Goal: Browse casually

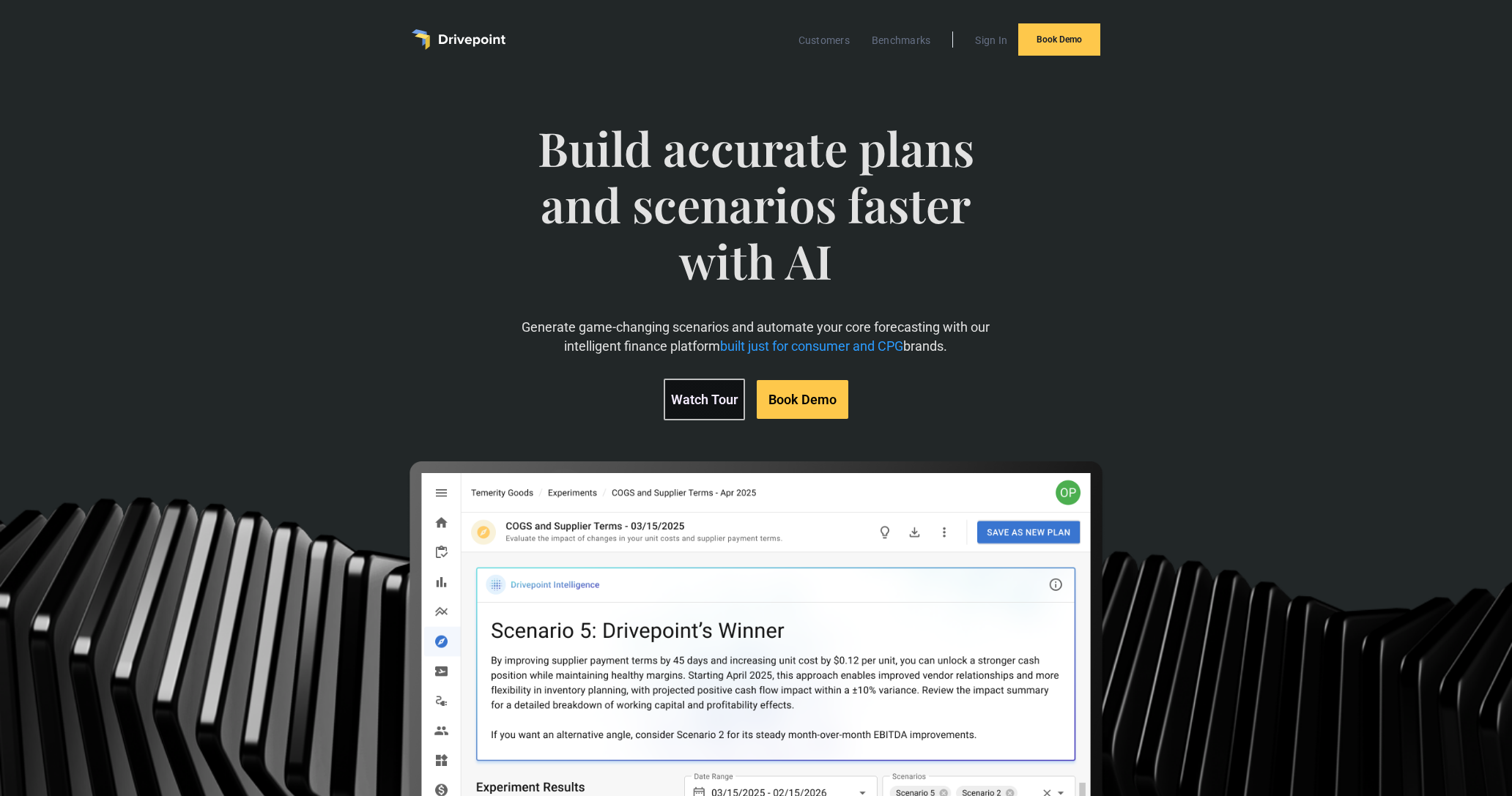
drag, startPoint x: 874, startPoint y: 258, endPoint x: 676, endPoint y: 196, distance: 207.5
click at [828, 244] on span "Build accurate plans and scenarios faster with AI" at bounding box center [756, 219] width 523 height 198
click at [649, 189] on span "Build accurate plans and scenarios faster with AI" at bounding box center [756, 219] width 523 height 198
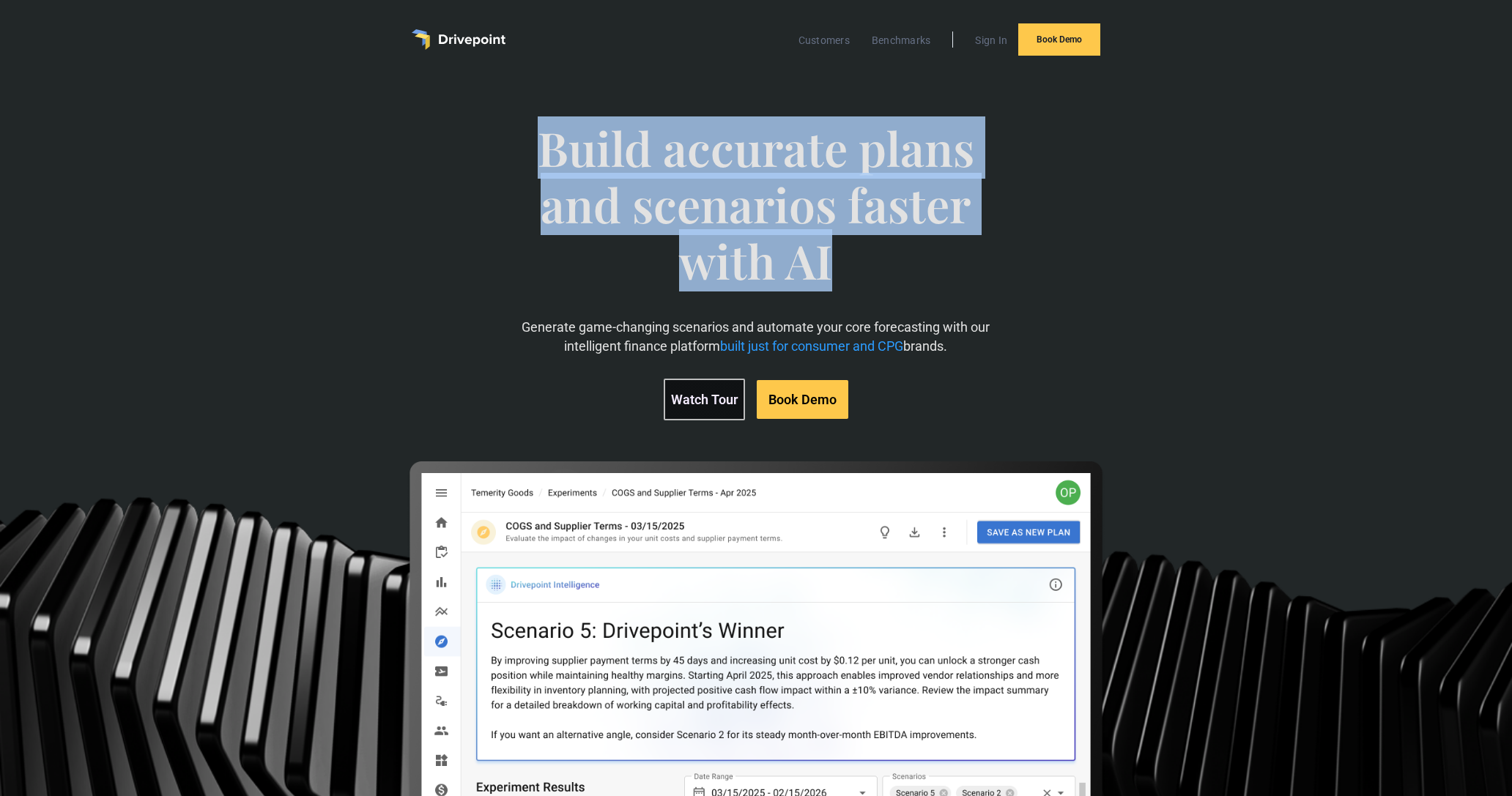
drag, startPoint x: 544, startPoint y: 144, endPoint x: 833, endPoint y: 246, distance: 306.5
click at [833, 246] on span "Build accurate plans and scenarios faster with AI" at bounding box center [756, 219] width 523 height 198
drag, startPoint x: 842, startPoint y: 243, endPoint x: 576, endPoint y: 165, distance: 277.2
click at [578, 166] on span "Build accurate plans and scenarios faster with AI" at bounding box center [756, 219] width 523 height 198
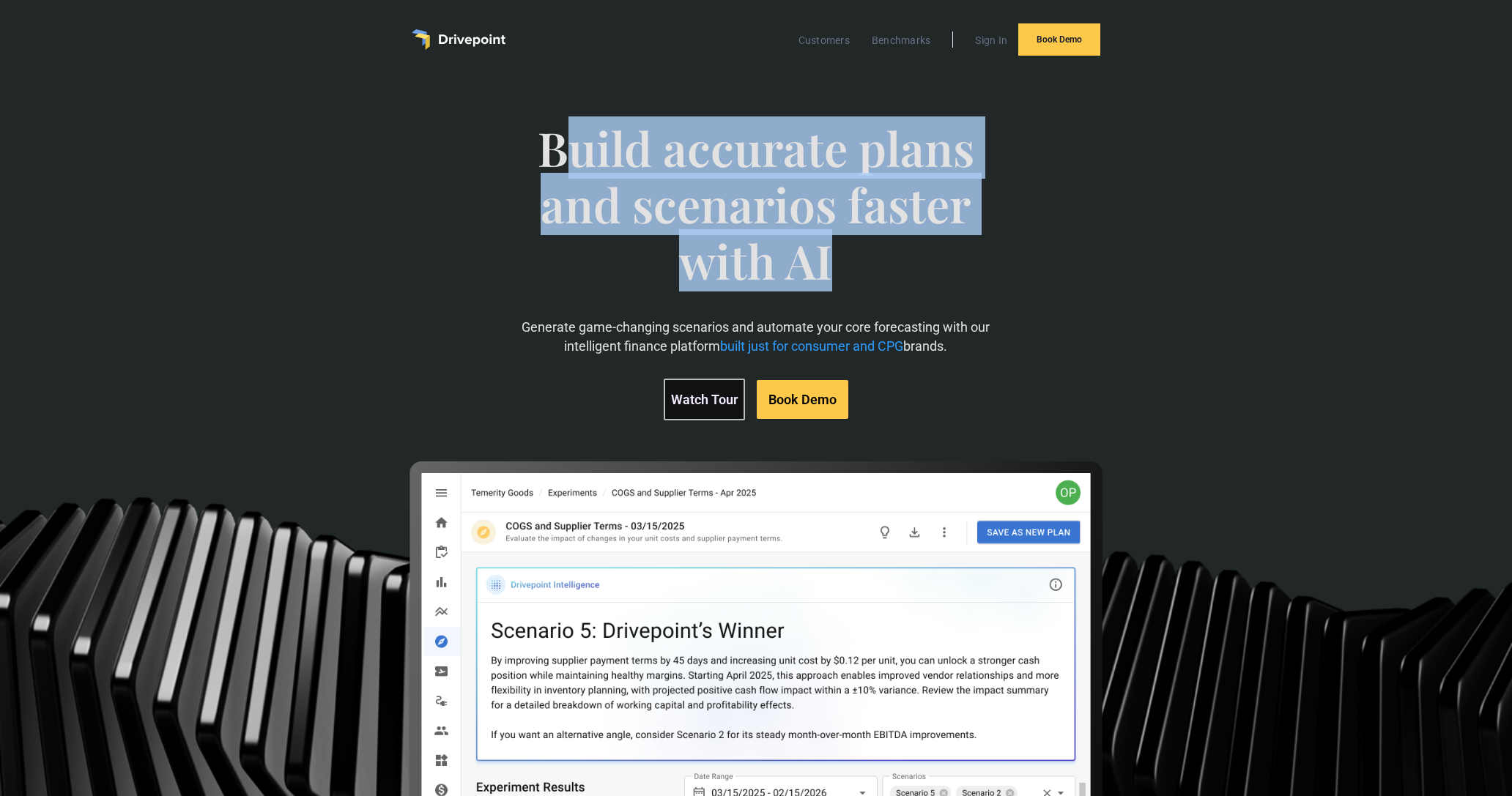
click at [576, 165] on span "Build accurate plans and scenarios faster with AI" at bounding box center [756, 219] width 523 height 198
drag, startPoint x: 526, startPoint y: 162, endPoint x: 845, endPoint y: 258, distance: 333.1
click at [835, 252] on span "Build accurate plans and scenarios faster with AI" at bounding box center [756, 219] width 523 height 198
drag, startPoint x: 845, startPoint y: 258, endPoint x: 887, endPoint y: 266, distance: 42.8
click at [845, 258] on span "Build accurate plans and scenarios faster with AI" at bounding box center [756, 219] width 523 height 198
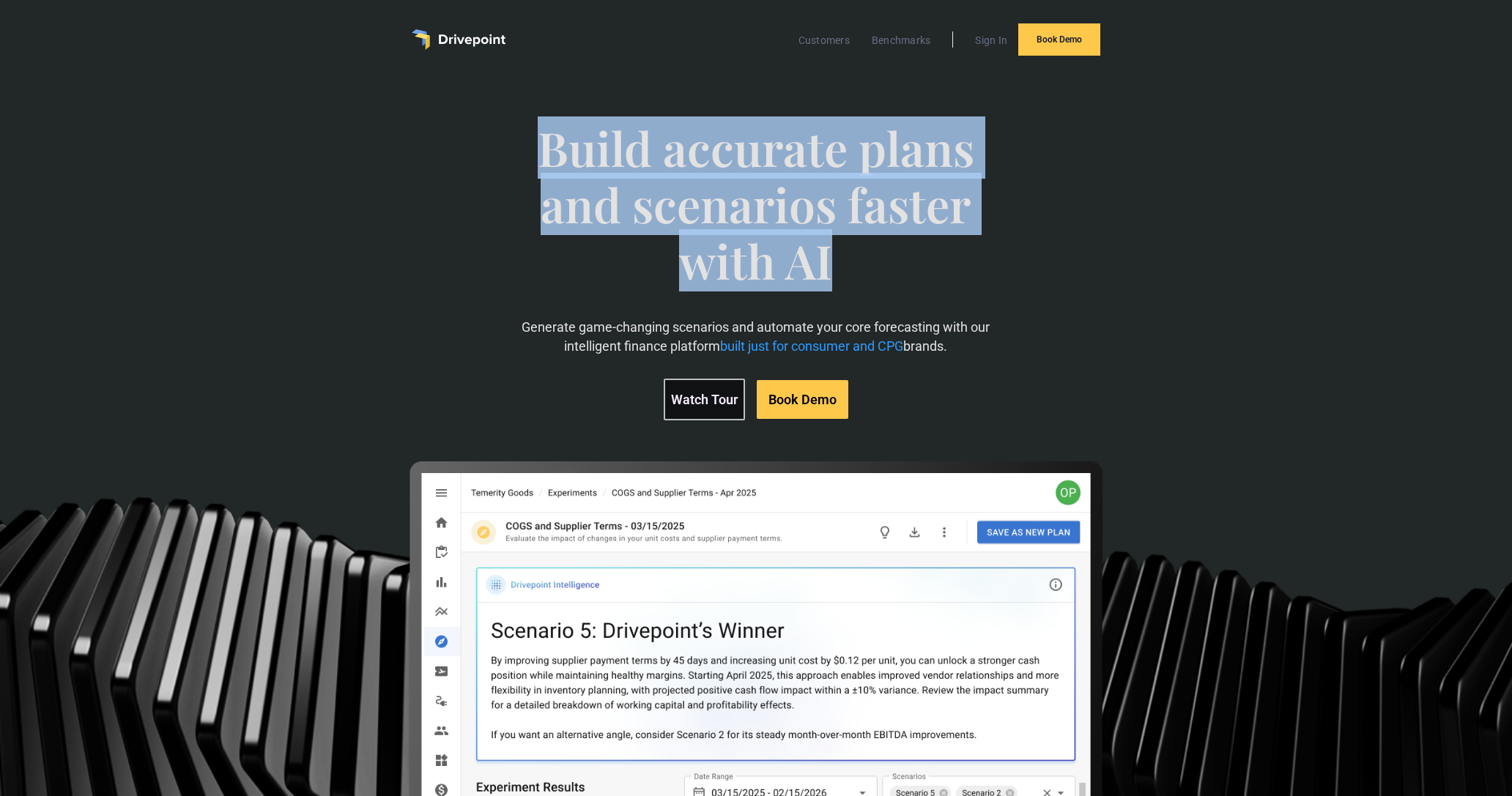
drag, startPoint x: 891, startPoint y: 267, endPoint x: 521, endPoint y: 147, distance: 389.0
click at [524, 151] on span "Build accurate plans and scenarios faster with AI" at bounding box center [756, 219] width 523 height 198
click at [521, 147] on span "Build accurate plans and scenarios faster with AI" at bounding box center [756, 219] width 523 height 198
drag, startPoint x: 533, startPoint y: 141, endPoint x: 825, endPoint y: 243, distance: 309.3
click at [795, 240] on span "Build accurate plans and scenarios faster with AI" at bounding box center [756, 219] width 523 height 198
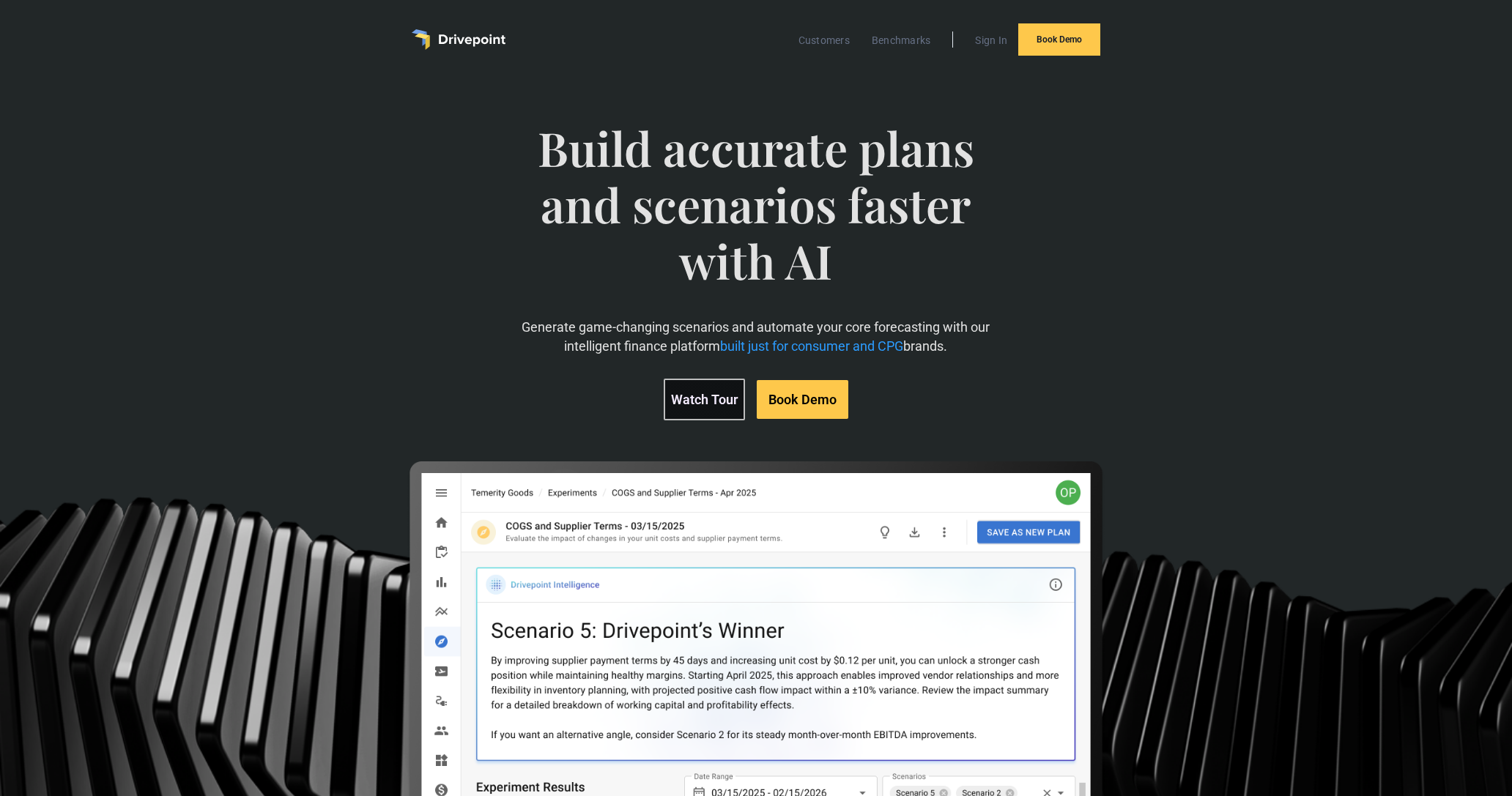
drag, startPoint x: 828, startPoint y: 243, endPoint x: 905, endPoint y: 270, distance: 81.6
click at [829, 244] on span "Build accurate plans and scenarios faster with AI" at bounding box center [756, 219] width 523 height 198
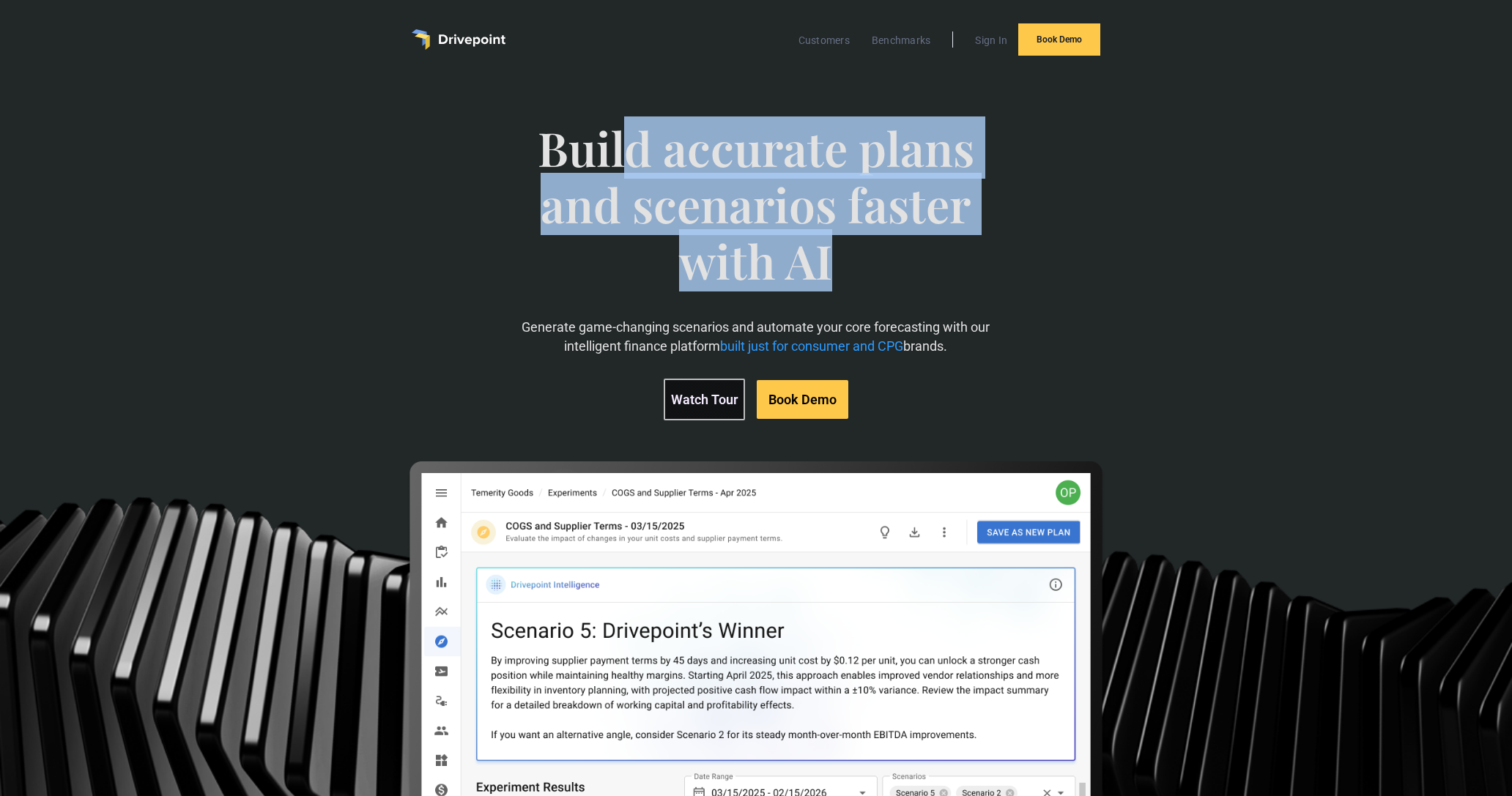
drag, startPoint x: 911, startPoint y: 271, endPoint x: 558, endPoint y: 156, distance: 371.3
click at [600, 165] on span "Build accurate plans and scenarios faster with AI" at bounding box center [756, 219] width 523 height 198
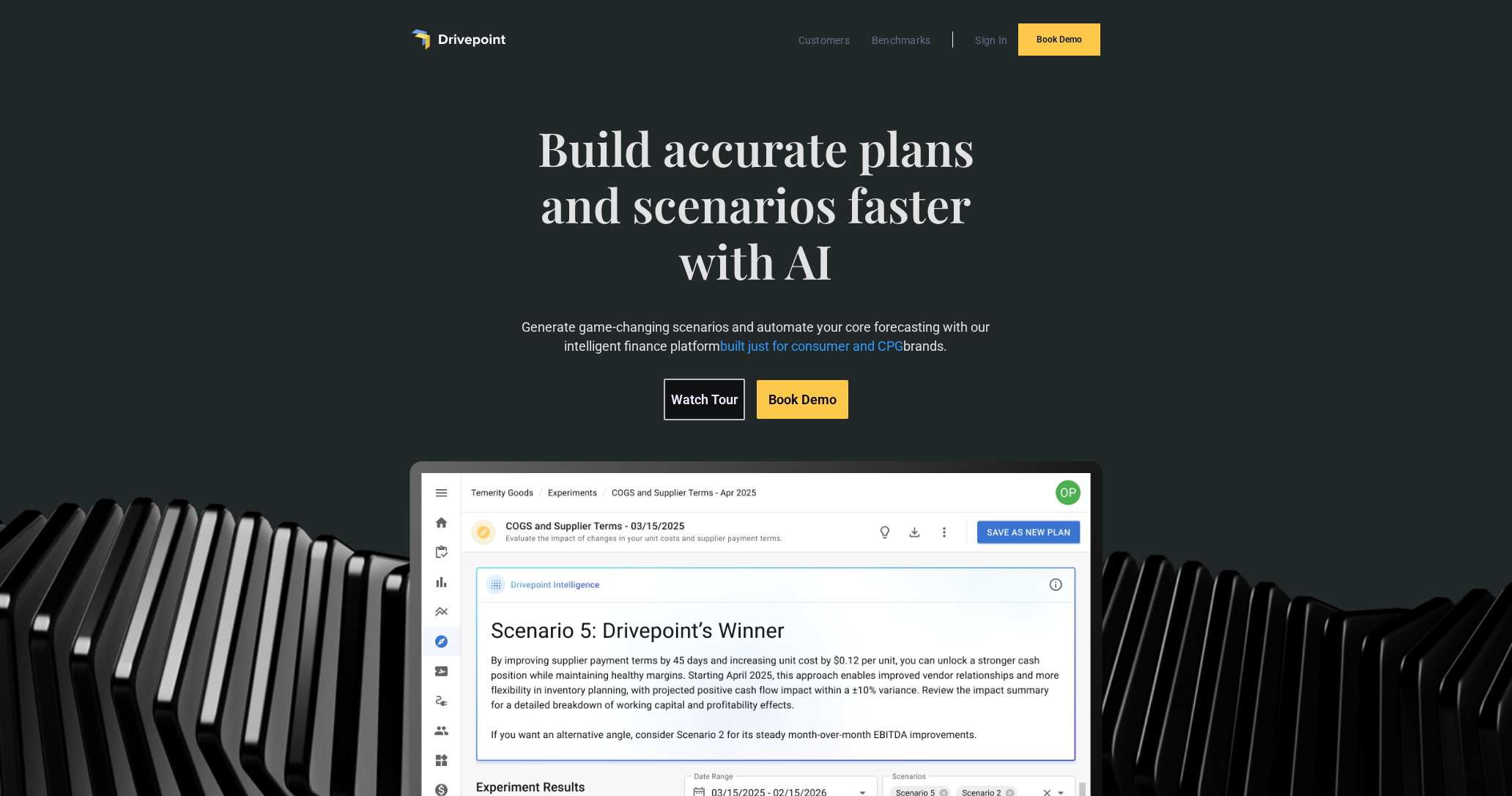
click at [539, 150] on span "Build accurate plans and scenarios faster with AI" at bounding box center [756, 219] width 523 height 198
